Goal: Task Accomplishment & Management: Use online tool/utility

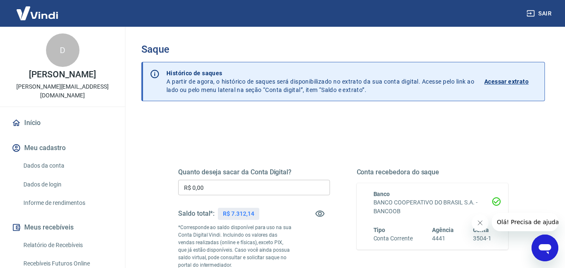
click at [223, 192] on input "R$ 0,00" at bounding box center [254, 187] width 152 height 15
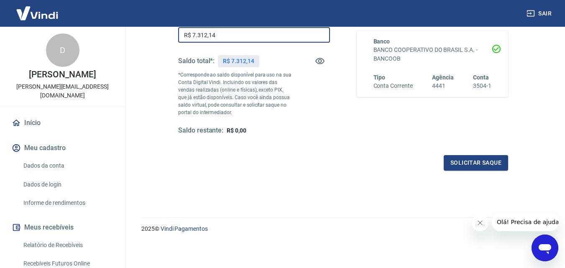
scroll to position [153, 0]
type input "R$ 7.312,14"
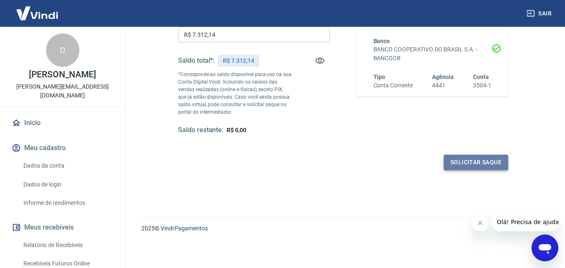
click at [490, 161] on button "Solicitar saque" at bounding box center [476, 162] width 64 height 15
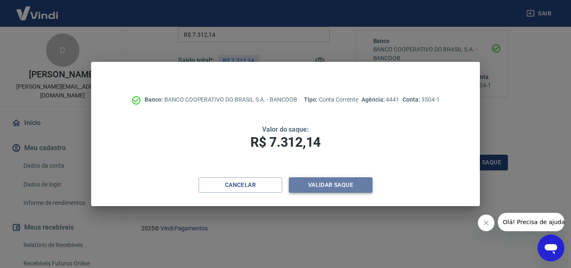
click at [343, 187] on button "Validar saque" at bounding box center [331, 184] width 84 height 15
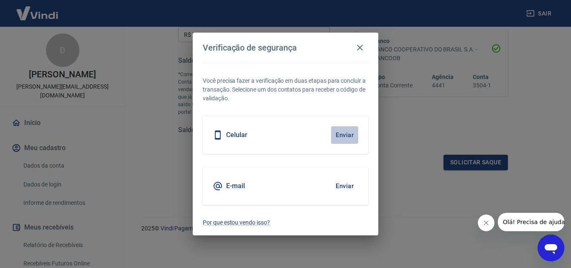
click at [348, 135] on button "Enviar" at bounding box center [344, 135] width 27 height 18
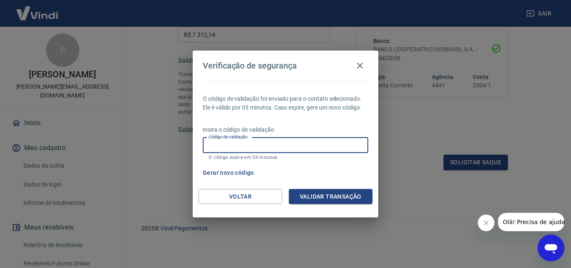
click at [312, 143] on input "Código de validação" at bounding box center [286, 145] width 166 height 15
click at [208, 145] on input "Código de validação" at bounding box center [286, 145] width 166 height 15
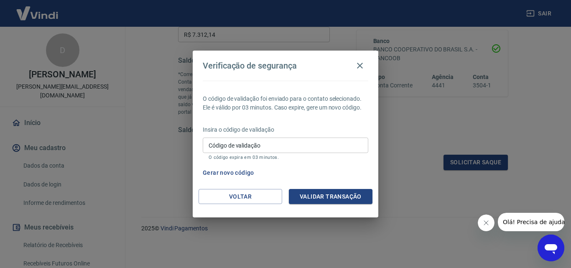
click at [337, 166] on div "Gerar novo código" at bounding box center [283, 172] width 169 height 15
click at [232, 173] on button "Gerar novo código" at bounding box center [228, 172] width 58 height 15
click at [318, 192] on button "Validar transação" at bounding box center [331, 196] width 84 height 15
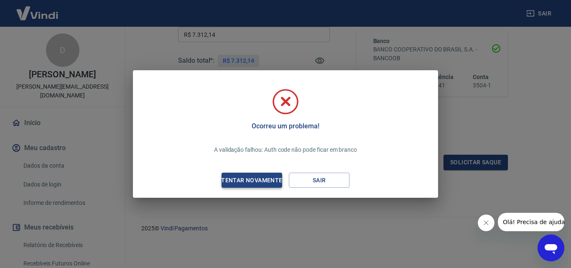
click at [271, 177] on div "Tentar novamente" at bounding box center [251, 180] width 81 height 10
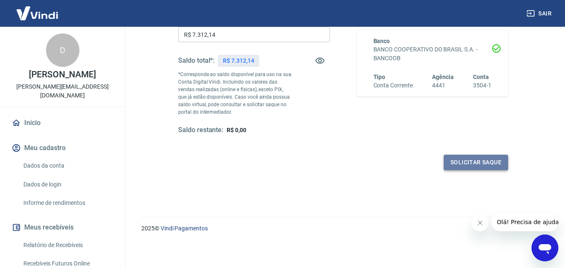
click at [462, 163] on button "Solicitar saque" at bounding box center [476, 162] width 64 height 15
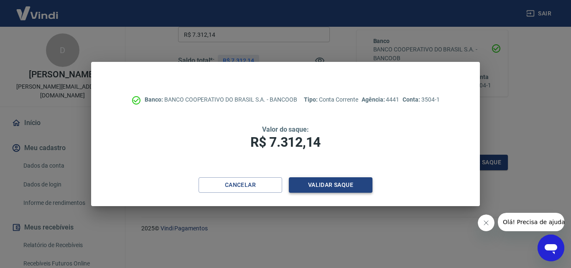
click at [314, 183] on button "Validar saque" at bounding box center [331, 184] width 84 height 15
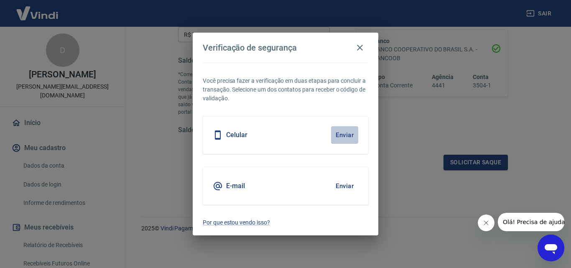
click at [341, 131] on button "Enviar" at bounding box center [344, 135] width 27 height 18
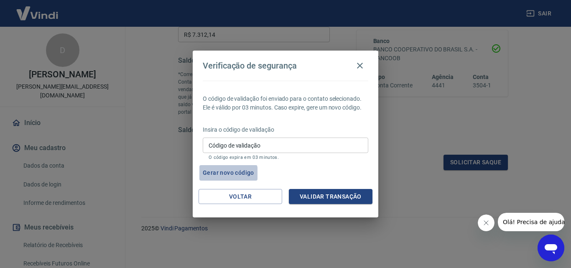
click at [216, 174] on button "Gerar novo código" at bounding box center [228, 172] width 58 height 15
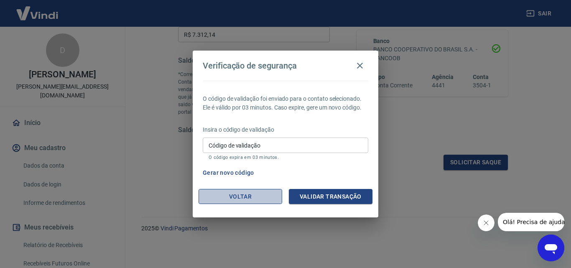
click at [248, 194] on button "Voltar" at bounding box center [241, 196] width 84 height 15
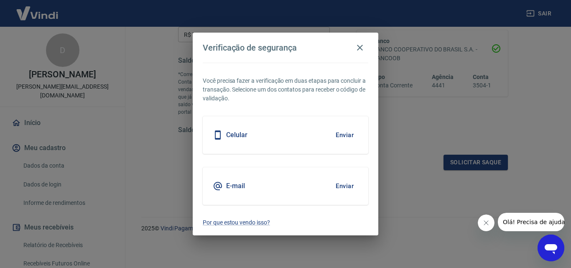
click at [350, 133] on button "Enviar" at bounding box center [344, 135] width 27 height 18
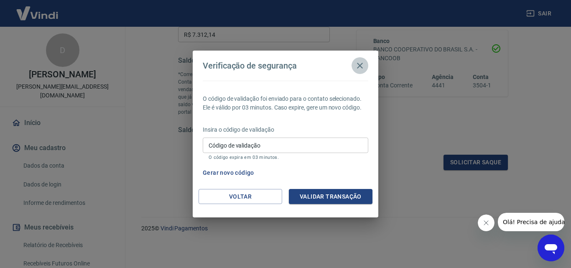
click at [363, 65] on icon "button" at bounding box center [360, 66] width 10 height 10
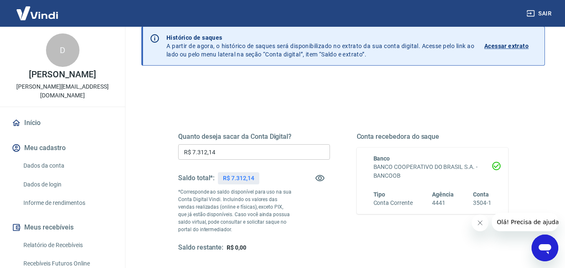
scroll to position [0, 0]
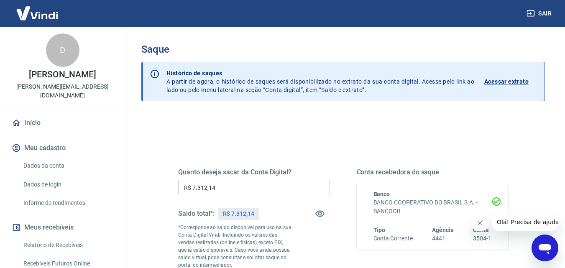
click at [547, 11] on button "Sair" at bounding box center [540, 13] width 30 height 15
click at [218, 189] on input "R$ 0,00" at bounding box center [254, 187] width 152 height 15
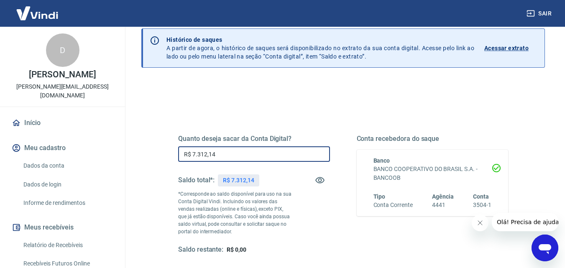
scroll to position [125, 0]
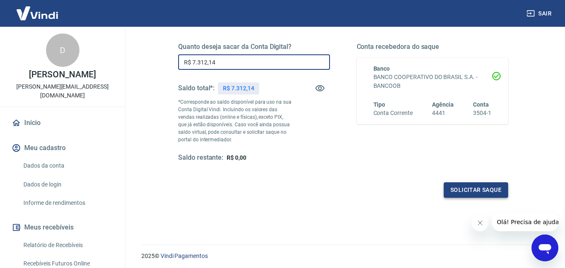
type input "R$ 7.312,14"
click at [477, 187] on button "Solicitar saque" at bounding box center [476, 189] width 64 height 15
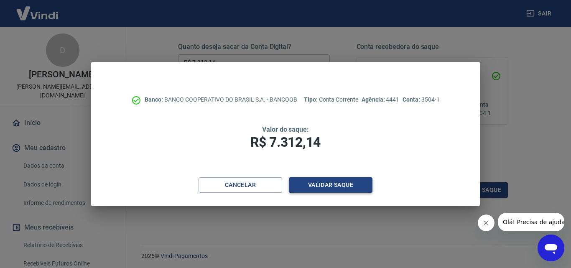
click at [332, 185] on button "Validar saque" at bounding box center [331, 184] width 84 height 15
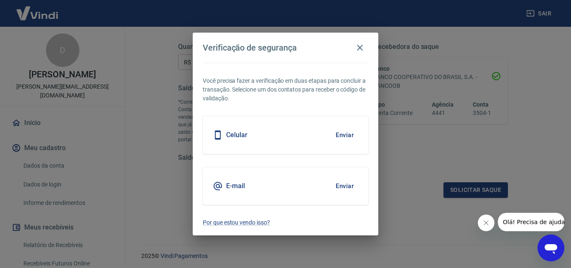
click at [348, 137] on button "Enviar" at bounding box center [344, 135] width 27 height 18
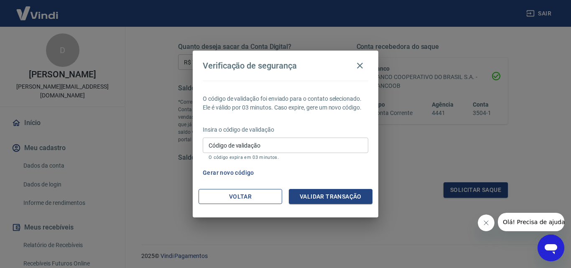
click at [228, 196] on button "Voltar" at bounding box center [241, 196] width 84 height 15
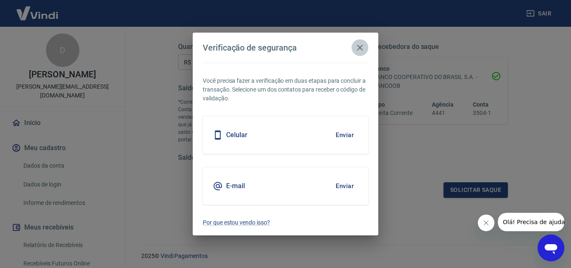
click at [360, 49] on icon "button" at bounding box center [360, 48] width 6 height 6
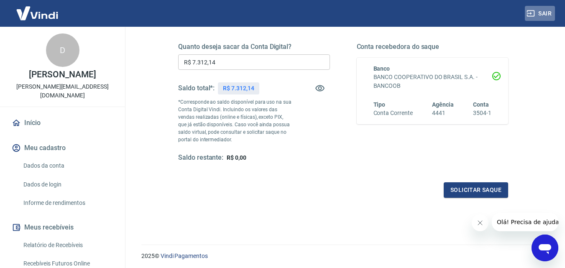
click at [550, 11] on button "Sair" at bounding box center [540, 13] width 30 height 15
